Goal: Information Seeking & Learning: Find specific fact

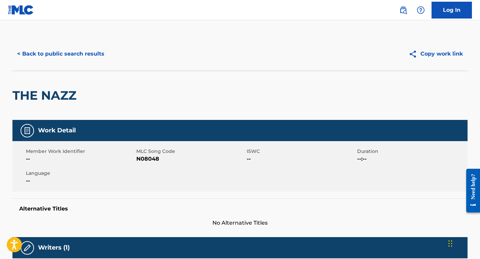
click at [69, 57] on button "< Back to public search results" at bounding box center [60, 53] width 97 height 17
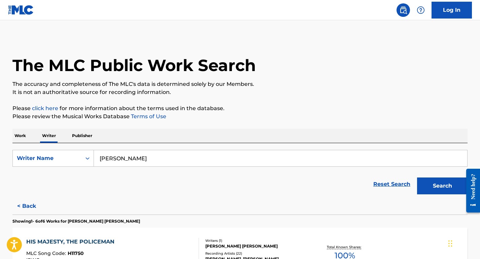
click at [78, 134] on p "Publisher" at bounding box center [82, 136] width 24 height 14
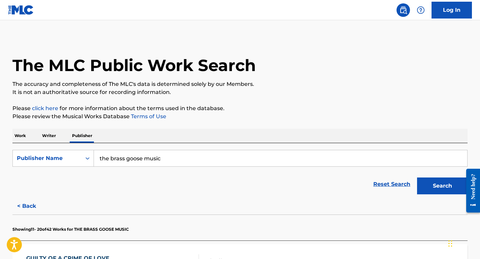
click at [123, 154] on input "the brass goose music" at bounding box center [281, 158] width 374 height 16
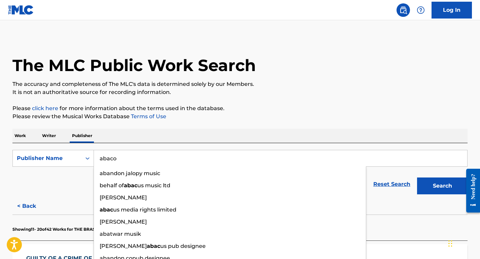
type input "abaco"
click at [417, 178] on button "Search" at bounding box center [442, 186] width 51 height 17
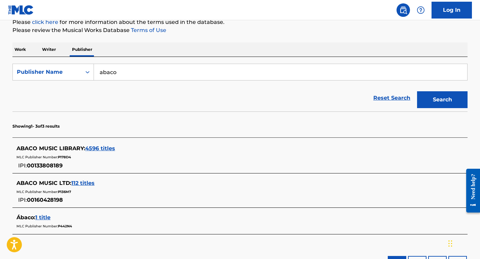
scroll to position [87, 0]
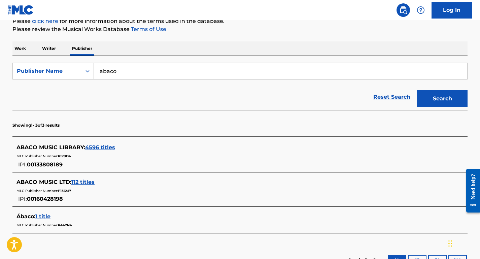
click at [107, 150] on span "4596 titles" at bounding box center [100, 147] width 30 height 6
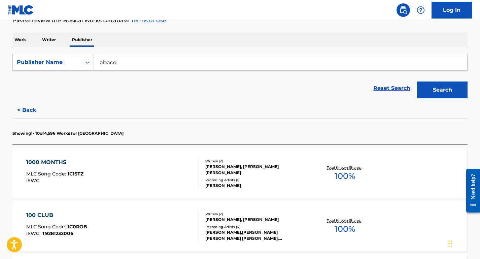
scroll to position [96, 0]
click at [109, 168] on div "1000 MONTHS MLC Song Code : 1C1STZ ISWC :" at bounding box center [112, 173] width 173 height 30
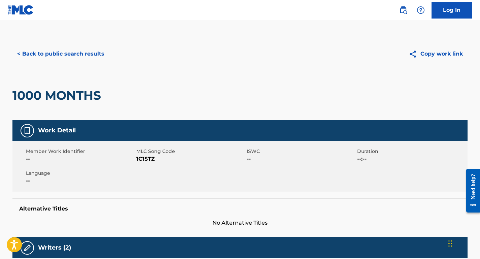
click at [79, 58] on button "< Back to public search results" at bounding box center [60, 53] width 97 height 17
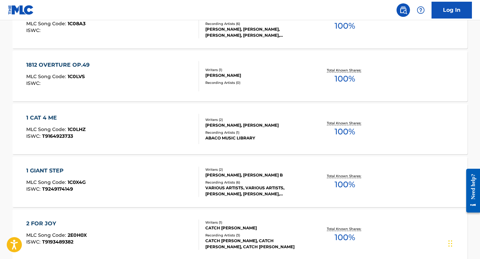
scroll to position [458, 0]
click at [162, 186] on div "1 GIANT STEP MLC Song Code : 1C0X4G ISWC : T9249174149" at bounding box center [112, 181] width 173 height 30
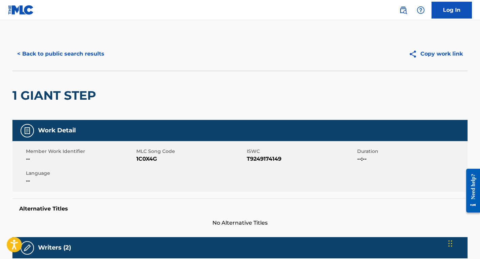
click at [75, 55] on button "< Back to public search results" at bounding box center [60, 53] width 97 height 17
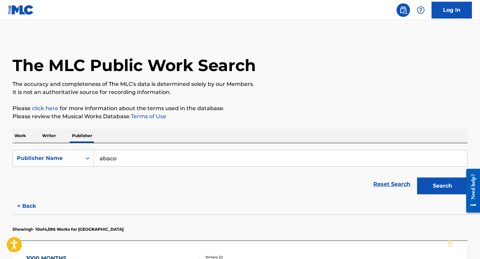
click at [170, 156] on input "abaco" at bounding box center [281, 158] width 374 height 16
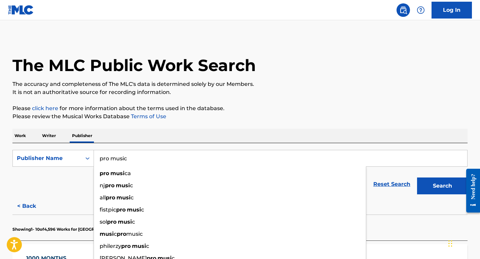
click at [417, 178] on button "Search" at bounding box center [442, 186] width 51 height 17
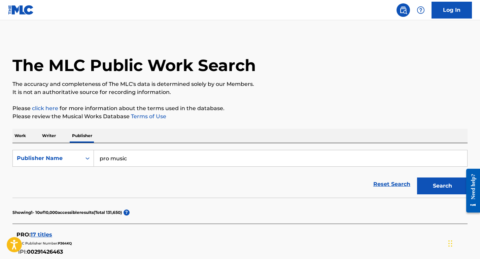
click at [127, 161] on input "pro music" at bounding box center [281, 158] width 374 height 16
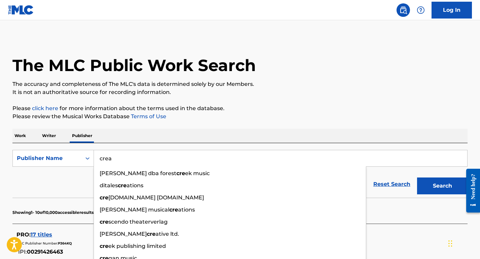
type input "crea"
click at [417, 178] on button "Search" at bounding box center [442, 186] width 51 height 17
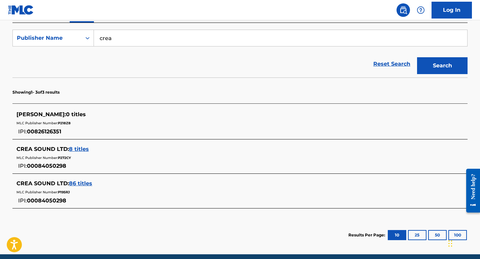
scroll to position [124, 0]
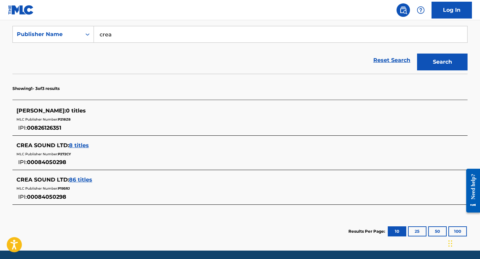
click at [76, 181] on span "86 titles" at bounding box center [80, 180] width 23 height 6
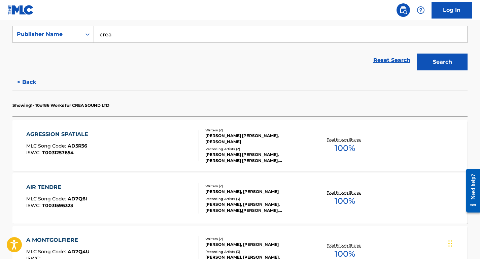
click at [98, 153] on div "AGRESSION SPATIALE MLC Song Code : AD5R36 ISWC : T0031257654" at bounding box center [112, 145] width 173 height 30
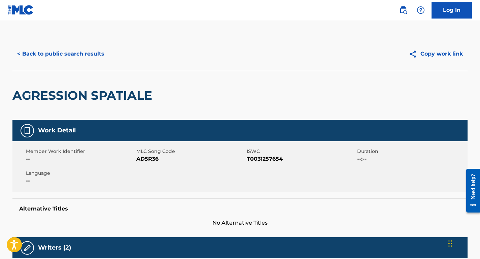
click at [65, 57] on button "< Back to public search results" at bounding box center [60, 53] width 97 height 17
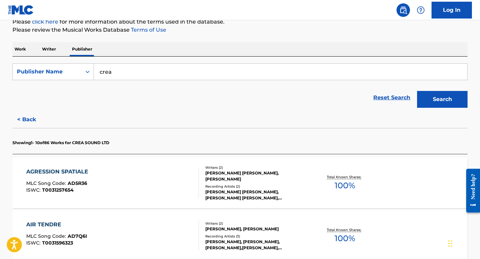
scroll to position [324, 0]
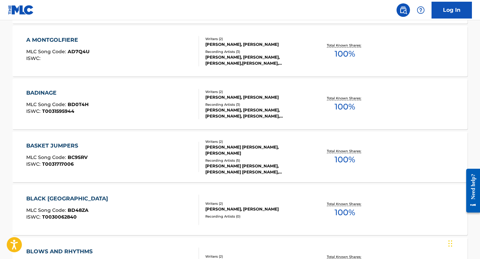
click at [105, 158] on div "BASKET JUMPERS MLC Song Code : BC9SRV ISWC : T0031717006" at bounding box center [112, 157] width 173 height 30
